Goal: Information Seeking & Learning: Understand process/instructions

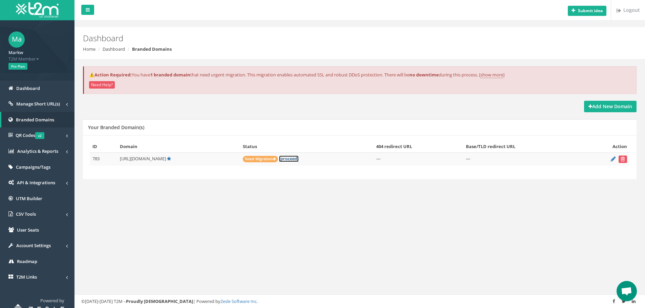
click at [299, 159] on link "[proceed]" at bounding box center [289, 159] width 20 height 6
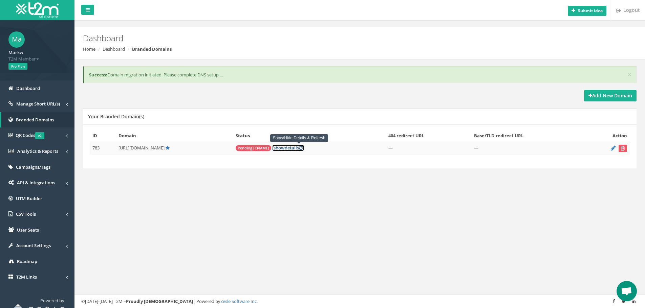
click at [302, 148] on link "[ show details ]" at bounding box center [288, 148] width 32 height 6
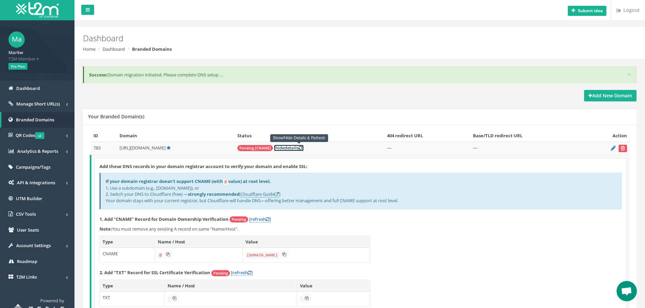
scroll to position [65, 0]
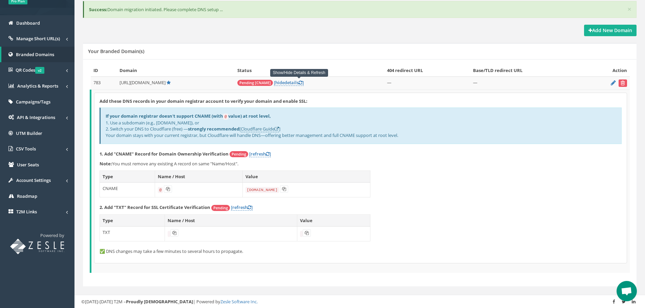
click at [254, 189] on code "domains.t2m.app" at bounding box center [262, 190] width 34 height 6
click at [254, 189] on code "[DOMAIN_NAME]" at bounding box center [262, 190] width 34 height 6
copy td "[DOMAIN_NAME]"
click at [256, 187] on code "[DOMAIN_NAME]" at bounding box center [262, 190] width 34 height 6
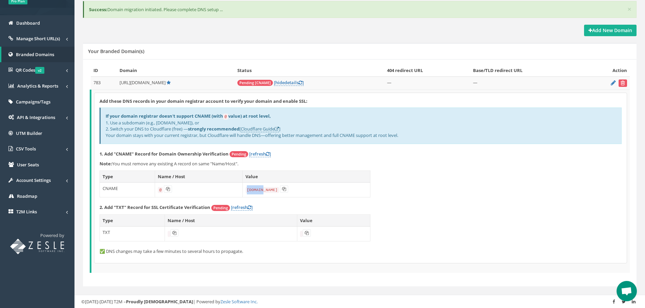
click at [256, 187] on code "[DOMAIN_NAME]" at bounding box center [262, 190] width 34 height 6
click at [256, 187] on code "domains.t2m.app" at bounding box center [262, 190] width 34 height 6
drag, startPoint x: 169, startPoint y: 189, endPoint x: 172, endPoint y: 186, distance: 4.8
click at [169, 188] on icon at bounding box center [168, 189] width 4 height 4
click at [283, 188] on icon at bounding box center [284, 189] width 4 height 4
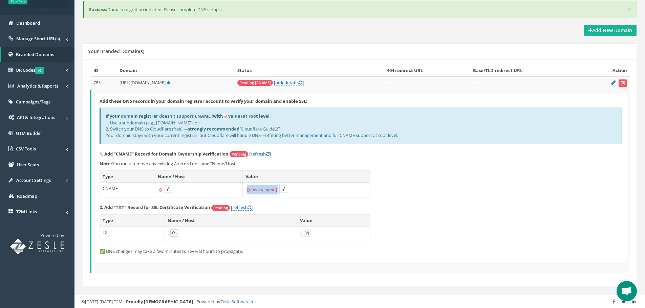
click at [175, 233] on icon at bounding box center [174, 233] width 4 height 4
click at [304, 232] on button at bounding box center [307, 233] width 8 height 7
click at [309, 231] on button at bounding box center [307, 233] width 8 height 7
click at [234, 206] on link "[refresh ]" at bounding box center [242, 208] width 22 height 6
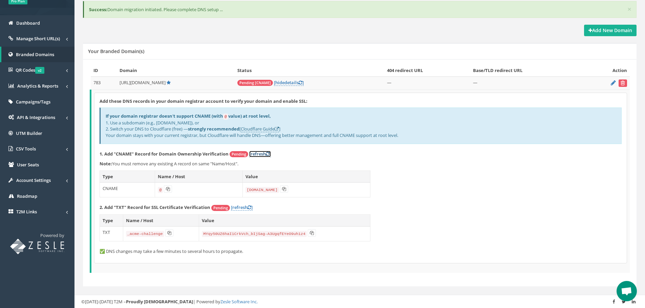
click at [256, 153] on link "[refresh ]" at bounding box center [260, 154] width 22 height 6
click at [169, 233] on icon at bounding box center [169, 233] width 4 height 4
click at [310, 233] on icon at bounding box center [312, 233] width 4 height 4
click at [263, 153] on link "[refresh ]" at bounding box center [260, 154] width 22 height 6
click at [260, 153] on link "[refresh ]" at bounding box center [260, 154] width 22 height 6
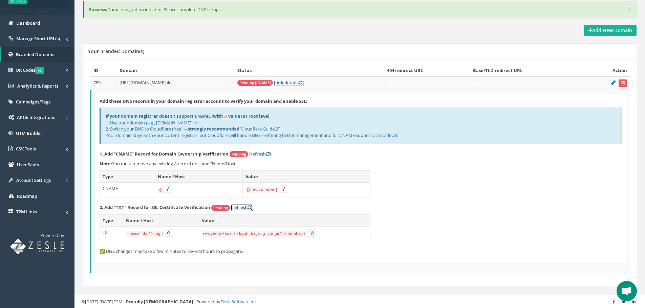
click at [245, 206] on link "[refresh ]" at bounding box center [242, 208] width 22 height 6
click at [296, 80] on link "[ hide details ]" at bounding box center [289, 83] width 30 height 6
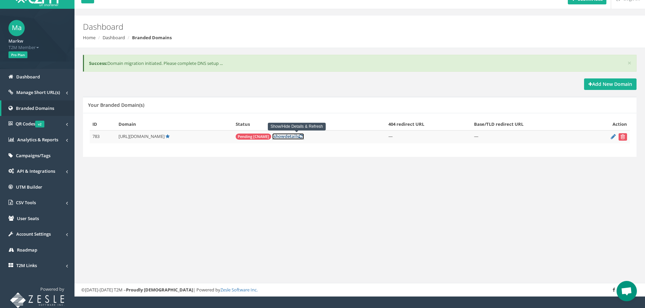
scroll to position [12, 0]
click at [612, 138] on icon at bounding box center [613, 136] width 5 height 4
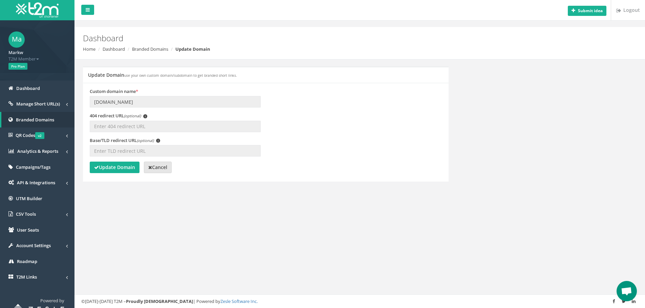
click at [151, 167] on icon at bounding box center [150, 167] width 4 height 5
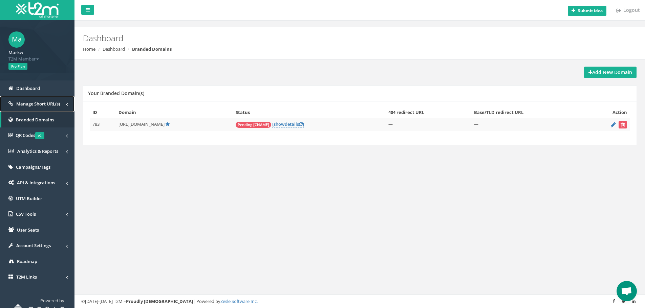
click at [47, 103] on span "Manage Short URL(s)" at bounding box center [38, 104] width 44 height 6
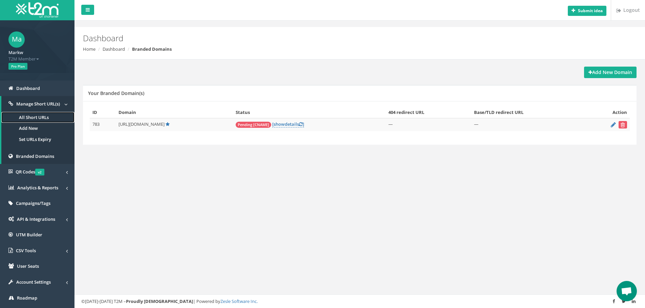
click at [41, 116] on link "All Short URLs" at bounding box center [37, 117] width 73 height 11
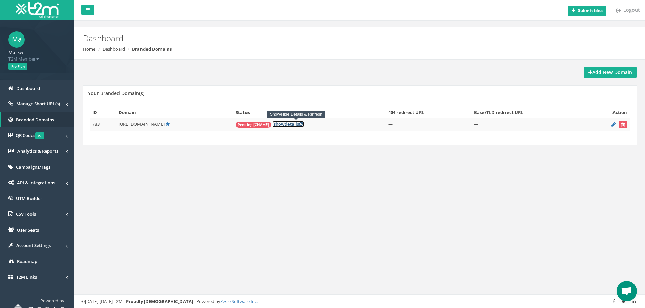
click at [296, 124] on link "[ show details ]" at bounding box center [288, 124] width 32 height 6
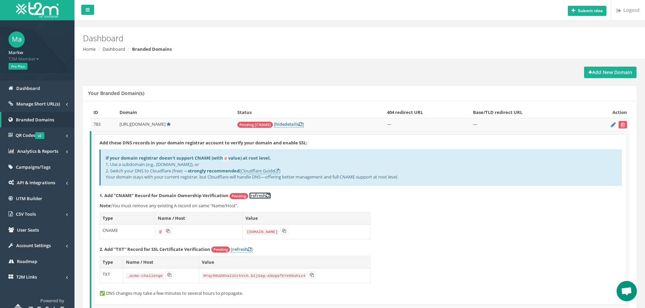
click at [256, 194] on link "[refresh ]" at bounding box center [260, 196] width 22 height 6
click at [32, 101] on span "Manage Short URL(s)" at bounding box center [38, 104] width 44 height 6
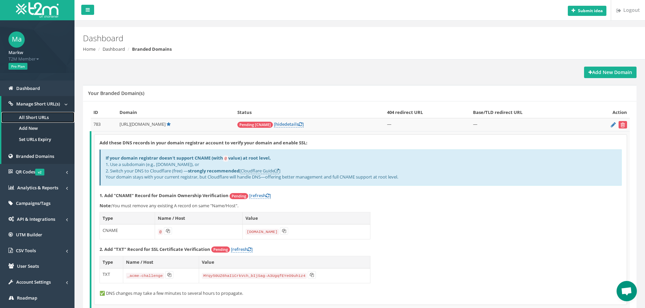
click at [31, 116] on link "All Short URLs" at bounding box center [37, 117] width 73 height 11
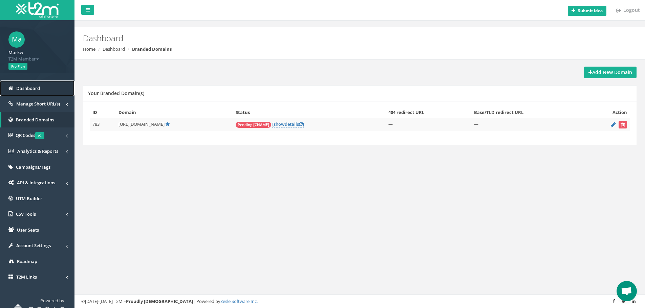
click at [35, 89] on span "Dashboard" at bounding box center [28, 88] width 24 height 6
click at [285, 124] on span "show" at bounding box center [279, 124] width 11 height 6
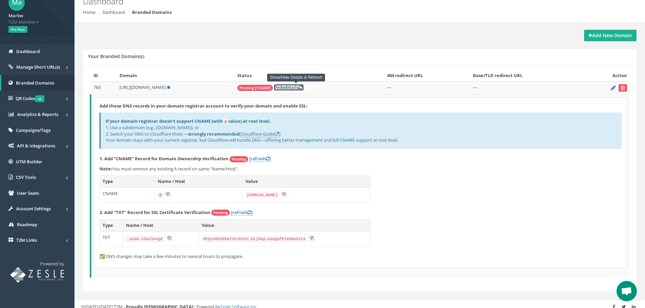
scroll to position [42, 0]
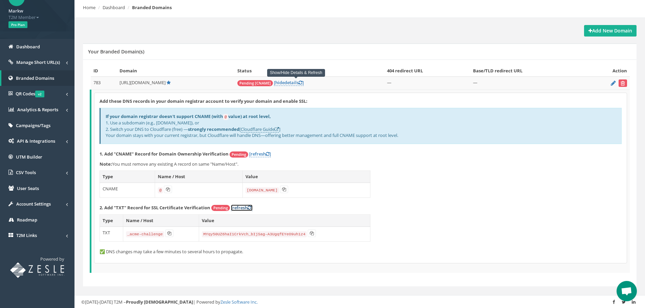
click at [243, 207] on link "[refresh ]" at bounding box center [242, 208] width 22 height 6
click at [39, 61] on span "Manage Short URL(s)" at bounding box center [38, 62] width 44 height 6
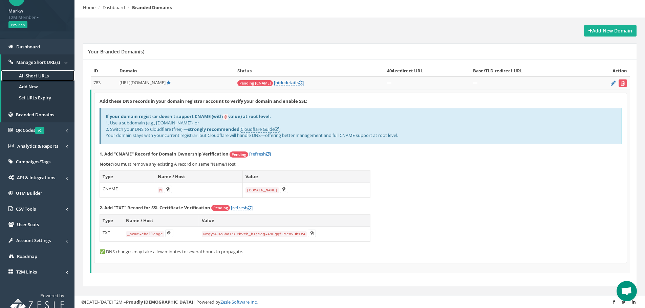
click at [34, 77] on link "All Short URLs" at bounding box center [37, 75] width 73 height 11
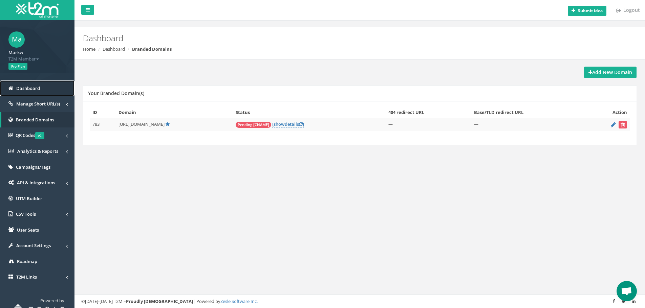
click at [31, 85] on span "Dashboard" at bounding box center [28, 88] width 24 height 6
click at [293, 126] on link "[ show details ]" at bounding box center [288, 124] width 32 height 6
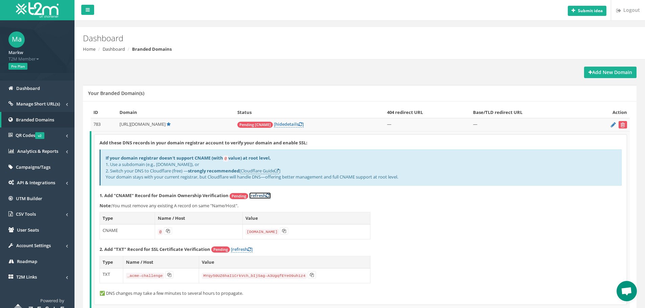
click at [259, 195] on link "[refresh ]" at bounding box center [260, 196] width 22 height 6
click at [248, 250] on link "[refresh ]" at bounding box center [242, 250] width 22 height 6
click at [49, 245] on span "Account Settings" at bounding box center [33, 246] width 35 height 6
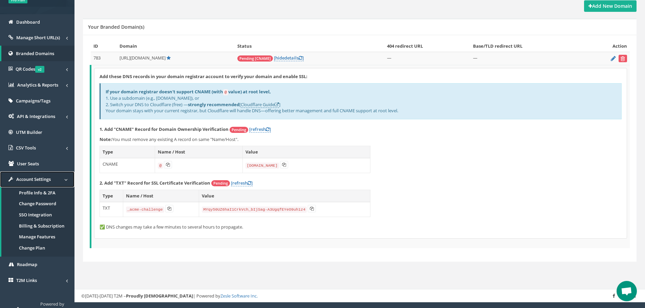
scroll to position [81, 0]
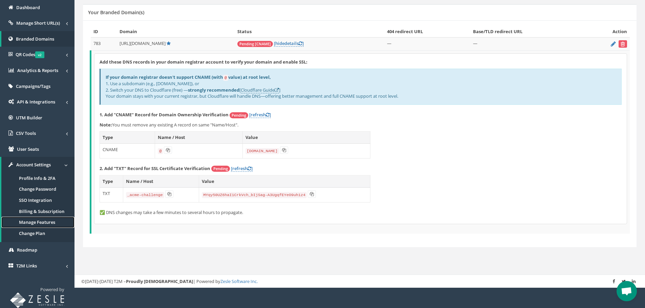
click at [43, 222] on link "Manage Features" at bounding box center [37, 222] width 73 height 11
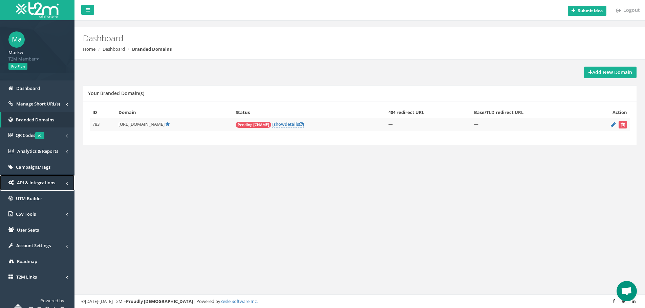
click at [33, 183] on span "API & Integrations" at bounding box center [36, 183] width 38 height 6
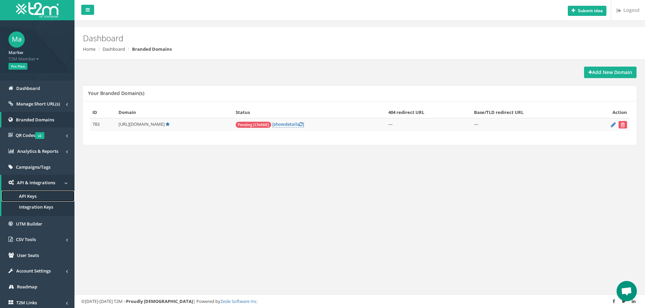
click at [33, 194] on span "API Keys" at bounding box center [28, 196] width 18 height 6
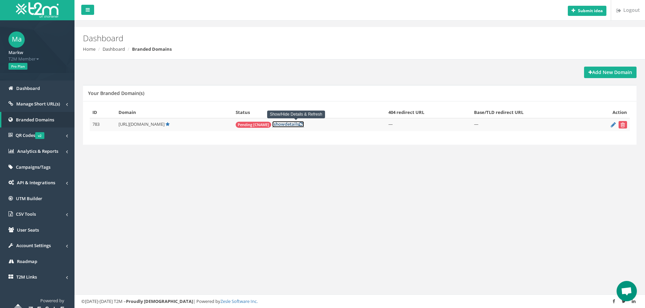
click at [295, 125] on link "[ show details ]" at bounding box center [288, 124] width 32 height 6
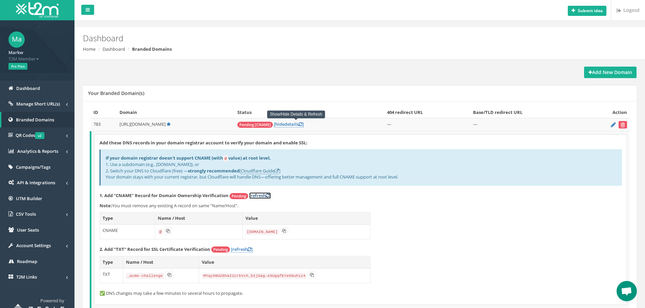
click at [252, 193] on link "[refresh ]" at bounding box center [260, 196] width 22 height 6
click at [38, 88] on span "Dashboard" at bounding box center [28, 88] width 24 height 6
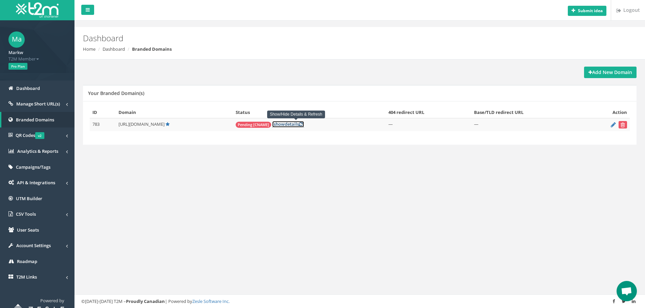
click at [297, 125] on link "[ show details ]" at bounding box center [288, 124] width 32 height 6
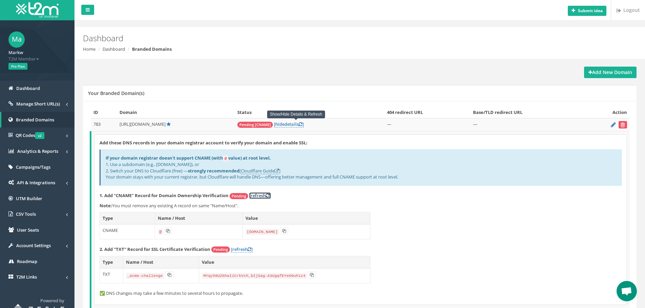
click at [259, 195] on link "[refresh ]" at bounding box center [260, 196] width 22 height 6
click at [56, 104] on span "Manage Short URL(s)" at bounding box center [38, 104] width 44 height 6
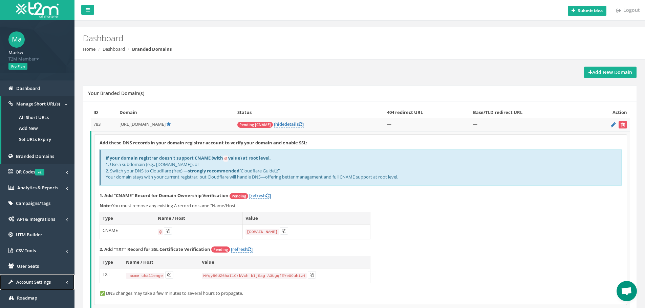
click at [27, 283] on span "Account Settings" at bounding box center [33, 282] width 35 height 6
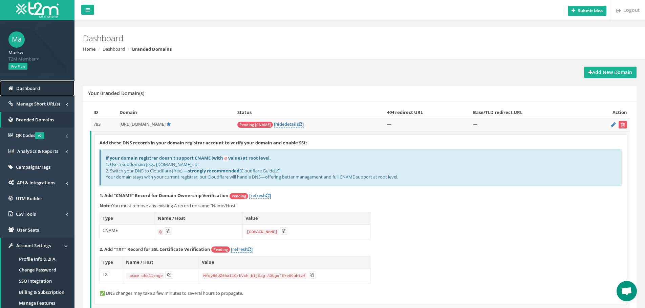
click at [38, 88] on span "Dashboard" at bounding box center [28, 88] width 24 height 6
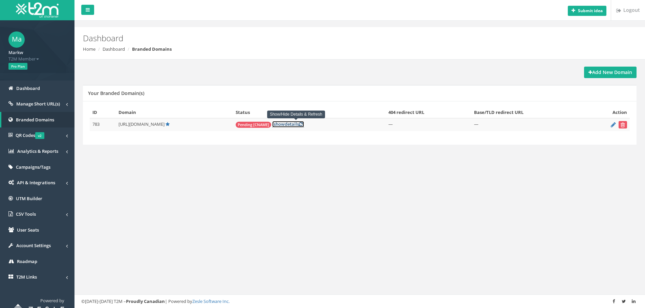
click at [304, 125] on link "[ show details ]" at bounding box center [288, 124] width 32 height 6
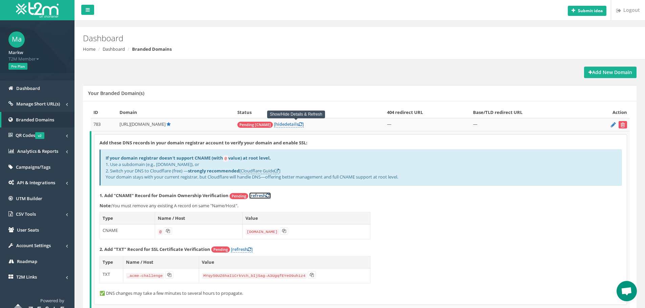
click at [260, 194] on link "[refresh ]" at bounding box center [260, 196] width 22 height 6
click at [263, 194] on link "[refresh ]" at bounding box center [260, 196] width 22 height 6
click at [257, 231] on code "[DOMAIN_NAME]" at bounding box center [262, 232] width 34 height 6
click at [286, 229] on button at bounding box center [284, 231] width 8 height 7
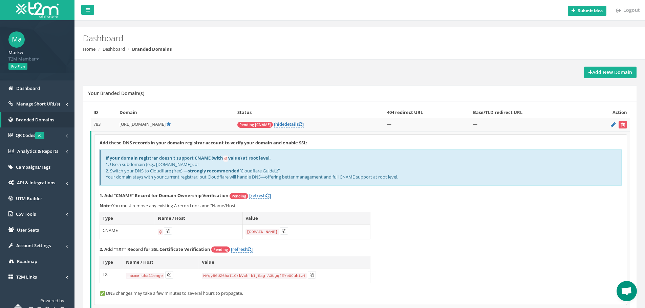
click at [266, 233] on code "[DOMAIN_NAME]" at bounding box center [262, 232] width 34 height 6
copy td "[DOMAIN_NAME]"
click at [261, 230] on code "[DOMAIN_NAME]" at bounding box center [262, 232] width 34 height 6
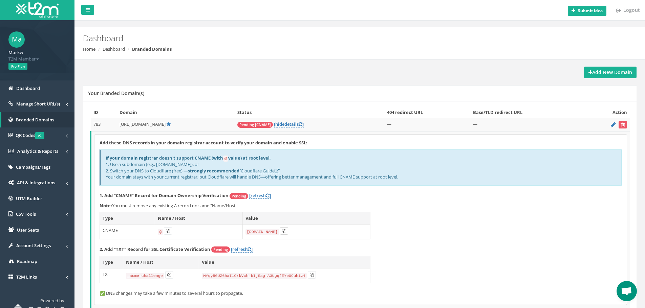
click at [284, 231] on icon at bounding box center [284, 231] width 4 height 4
click at [257, 194] on link "[refresh ]" at bounding box center [260, 196] width 22 height 6
click at [262, 196] on link "[refresh ]" at bounding box center [260, 196] width 22 height 6
click at [238, 248] on link "[refresh ]" at bounding box center [242, 250] width 22 height 6
click at [257, 195] on link "[refresh ]" at bounding box center [260, 196] width 22 height 6
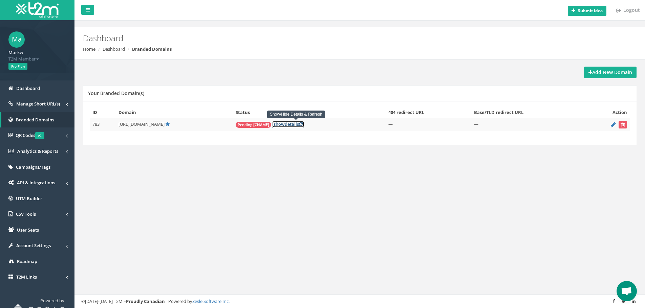
click at [294, 125] on link "[ show details ]" at bounding box center [288, 124] width 32 height 6
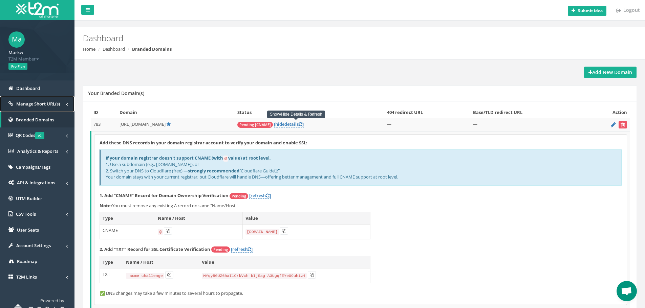
click at [43, 99] on link "Manage Short URL(s)" at bounding box center [37, 104] width 74 height 16
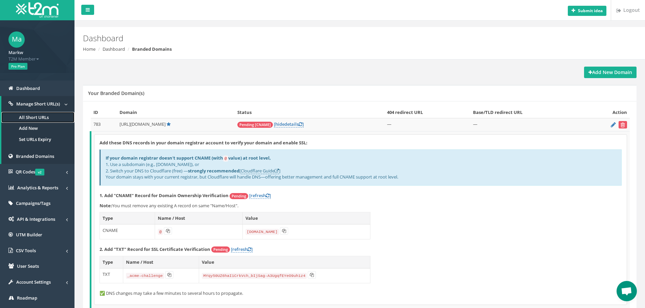
click at [49, 120] on link "All Short URLs" at bounding box center [37, 117] width 73 height 11
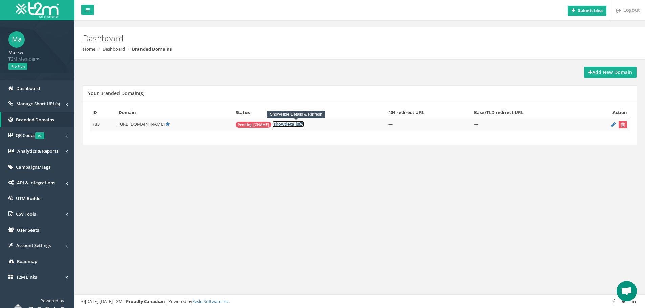
click at [295, 125] on link "[ show details ]" at bounding box center [288, 124] width 32 height 6
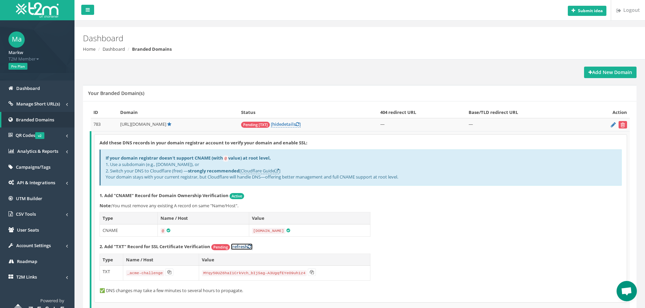
click at [245, 248] on link "[refresh ]" at bounding box center [242, 247] width 22 height 6
click at [240, 245] on link "[refresh ]" at bounding box center [242, 247] width 22 height 6
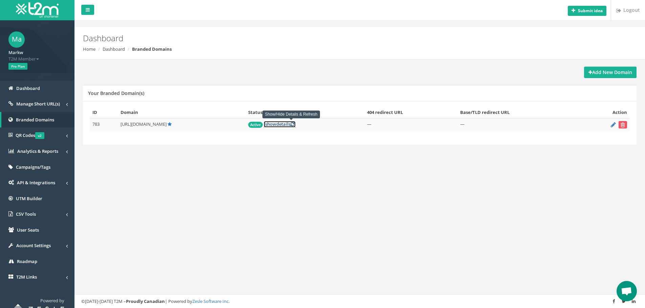
click at [294, 124] on link "[ show details ]" at bounding box center [280, 124] width 32 height 6
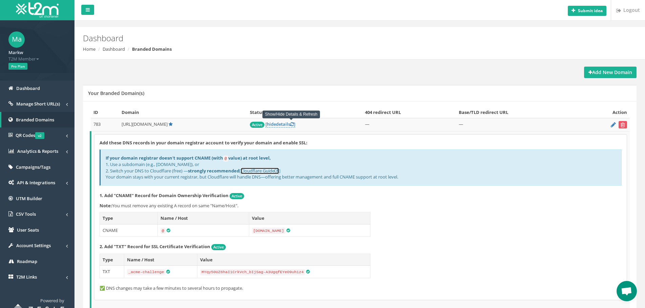
click at [254, 168] on link "Cloudflare Guide" at bounding box center [260, 171] width 38 height 6
click at [57, 106] on span "Manage Short URL(s)" at bounding box center [38, 104] width 44 height 6
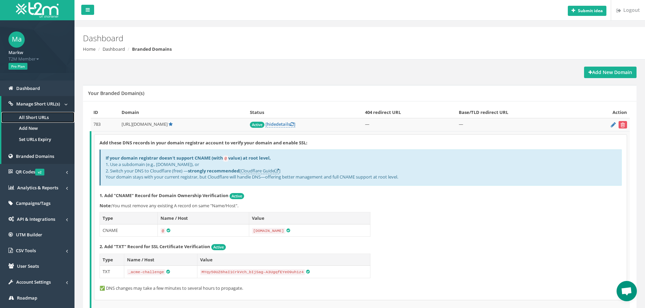
click at [41, 114] on link "All Short URLs" at bounding box center [37, 117] width 73 height 11
